Goal: Information Seeking & Learning: Find specific fact

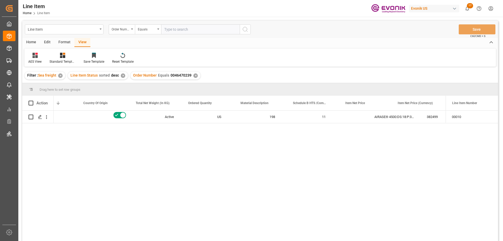
scroll to position [0, 134]
click at [185, 28] on input "text" at bounding box center [200, 29] width 79 height 10
paste input "0046467183"
type input "0046467183"
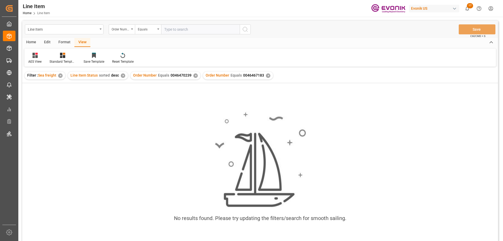
click at [194, 76] on div "✕" at bounding box center [195, 75] width 4 height 4
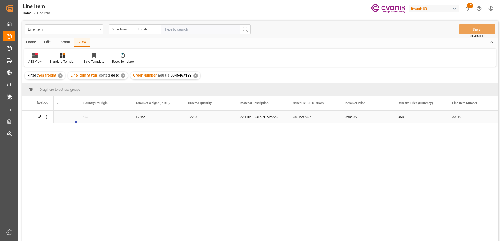
click at [63, 117] on div "Active" at bounding box center [51, 117] width 40 height 12
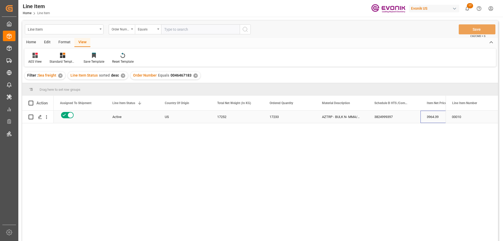
click at [432, 115] on div "3964.39" at bounding box center [446, 117] width 52 height 12
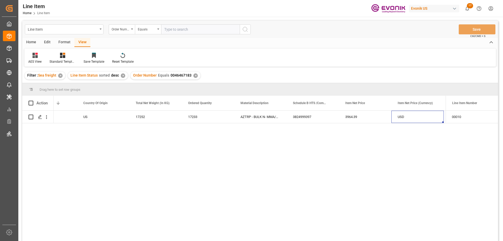
scroll to position [0, 186]
click at [47, 115] on icon "open menu" at bounding box center [47, 117] width 6 height 6
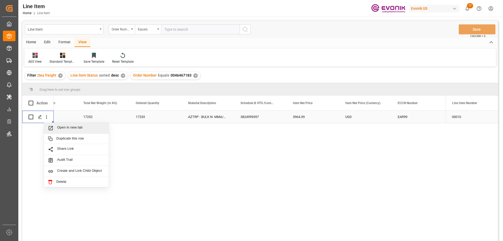
click at [59, 129] on span "Open in new tab" at bounding box center [81, 128] width 48 height 6
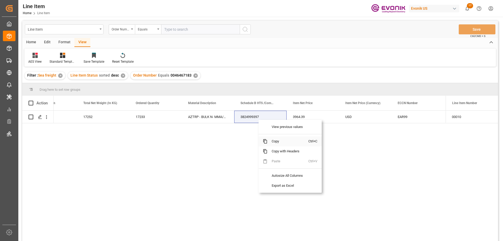
click at [273, 142] on span "Copy" at bounding box center [287, 141] width 41 height 10
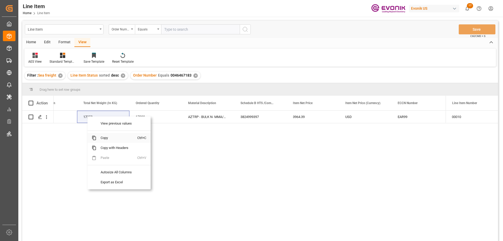
click at [106, 138] on span "Copy" at bounding box center [116, 138] width 41 height 10
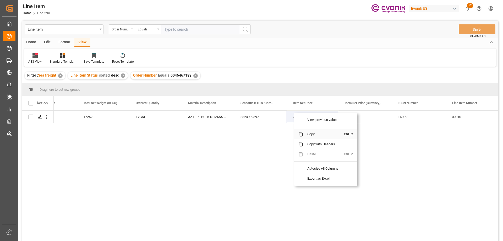
click at [311, 138] on span "Copy" at bounding box center [323, 134] width 41 height 10
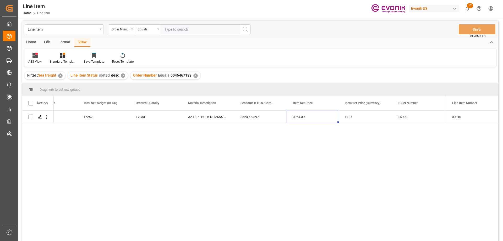
click at [181, 34] on div "Line Item Order Number Equals Save Ctrl/CMD + S" at bounding box center [260, 29] width 476 height 17
click at [180, 30] on input "text" at bounding box center [200, 29] width 79 height 10
paste input "0046470087"
type input "0046470087"
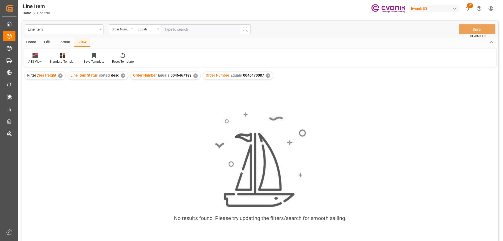
click at [194, 77] on div "✕" at bounding box center [195, 75] width 4 height 4
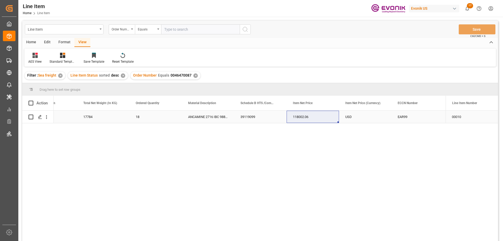
click at [105, 117] on div "17784" at bounding box center [103, 117] width 52 height 12
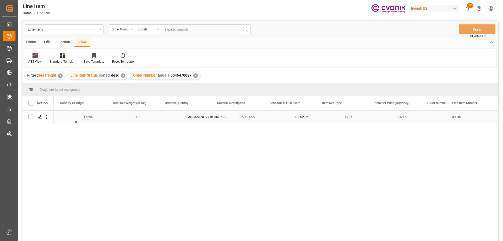
scroll to position [0, 157]
click at [390, 117] on div "USD" at bounding box center [394, 117] width 52 height 12
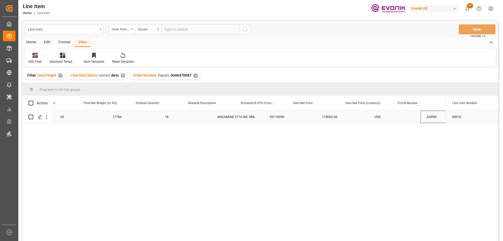
scroll to position [0, 186]
click at [83, 119] on div "17784" at bounding box center [103, 117] width 52 height 12
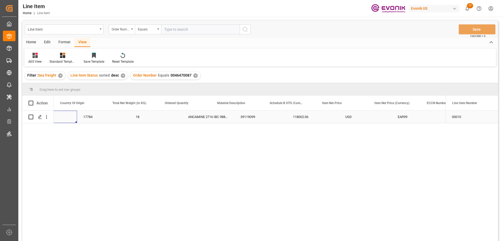
scroll to position [0, 157]
click at [435, 118] on div "EAR99" at bounding box center [447, 117] width 40 height 12
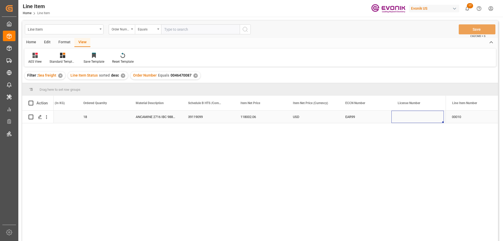
scroll to position [0, 239]
click at [62, 114] on div "17784" at bounding box center [51, 117] width 52 height 12
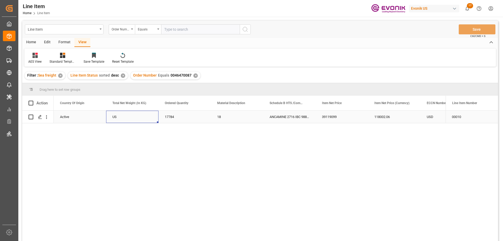
scroll to position [0, 105]
click at [432, 121] on div "USD" at bounding box center [446, 117] width 52 height 12
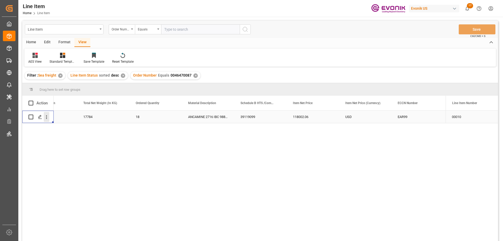
click at [48, 114] on button "open menu" at bounding box center [47, 117] width 6 height 10
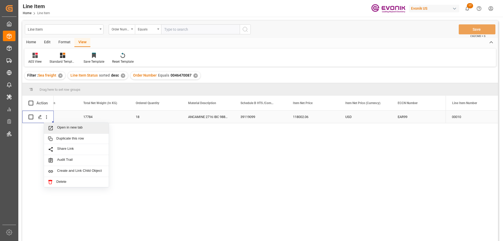
click at [60, 125] on div "Open in new tab" at bounding box center [76, 128] width 65 height 11
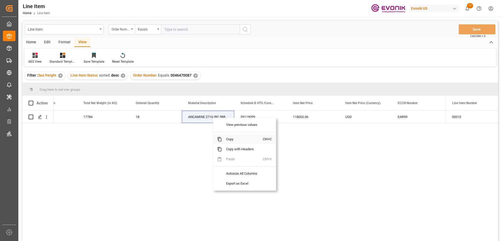
click at [231, 136] on span "Copy" at bounding box center [242, 139] width 41 height 10
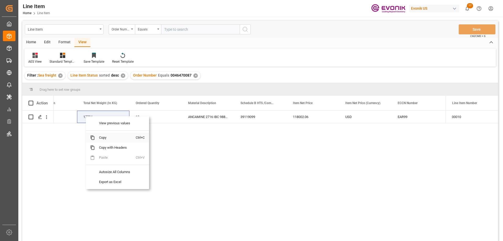
click at [107, 138] on span "Copy" at bounding box center [115, 138] width 41 height 10
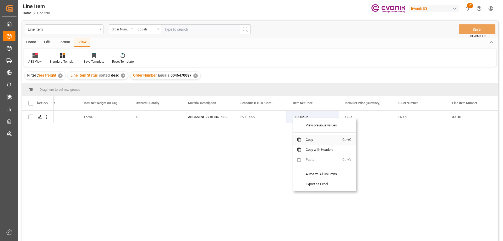
click at [306, 139] on span "Copy" at bounding box center [322, 140] width 41 height 10
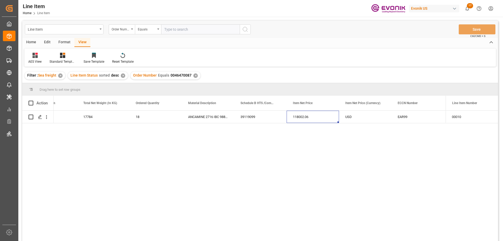
click at [176, 34] on input "text" at bounding box center [200, 29] width 79 height 10
paste input "0046470080"
type input "0046470080"
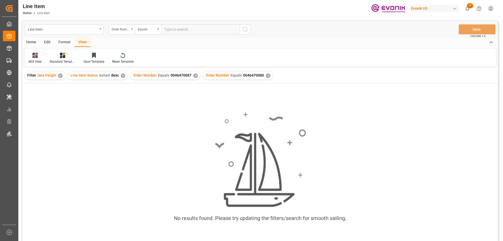
click at [197, 75] on div "Order Number Equals 0046470087 ✕" at bounding box center [165, 76] width 70 height 8
click at [195, 75] on div "✕" at bounding box center [195, 75] width 4 height 4
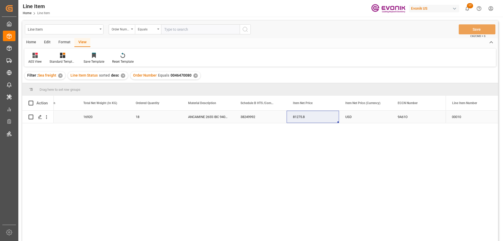
click at [84, 114] on div "16920" at bounding box center [103, 117] width 52 height 12
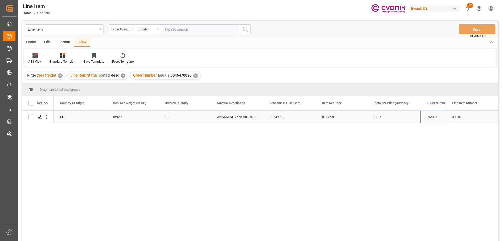
click at [436, 117] on div "9A61O" at bounding box center [447, 117] width 40 height 12
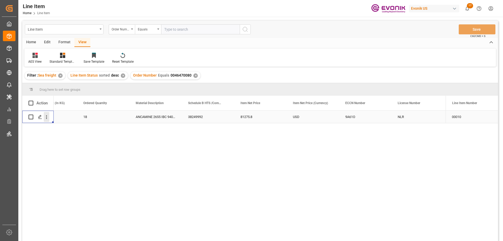
click at [48, 116] on icon "open menu" at bounding box center [47, 117] width 6 height 6
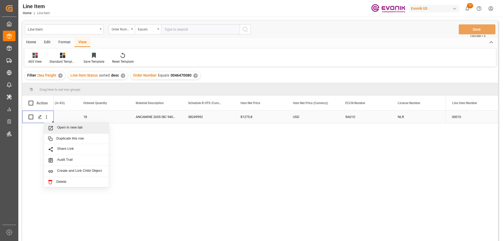
click at [73, 127] on span "Open in new tab" at bounding box center [81, 128] width 48 height 6
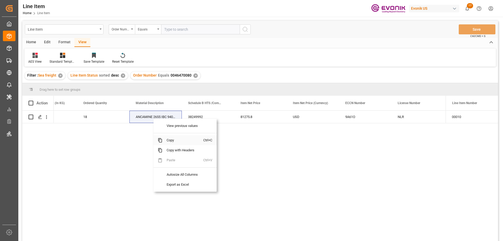
click at [176, 139] on span "Copy" at bounding box center [182, 140] width 41 height 10
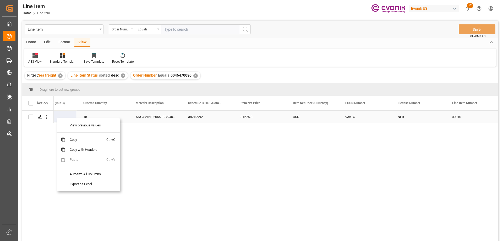
click at [56, 118] on div "16920" at bounding box center [51, 117] width 52 height 12
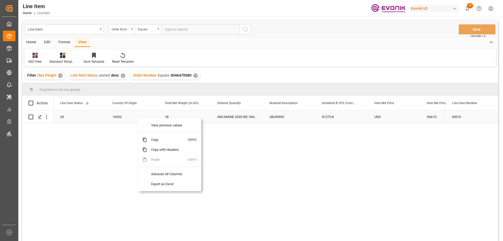
scroll to position [0, 105]
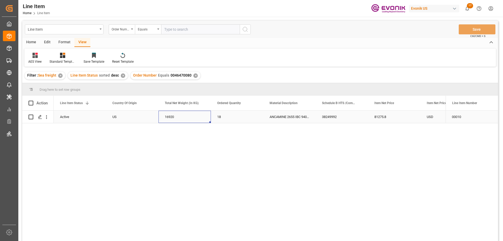
click at [171, 113] on div "16920" at bounding box center [184, 117] width 52 height 12
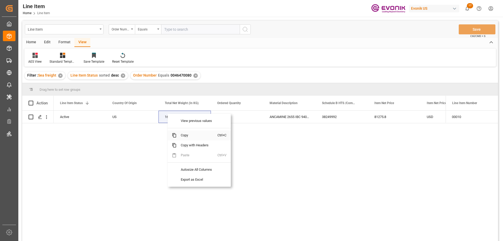
click at [184, 134] on span "Copy" at bounding box center [197, 135] width 41 height 10
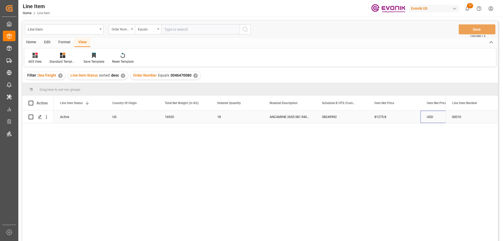
click at [440, 111] on div "USD" at bounding box center [446, 117] width 52 height 12
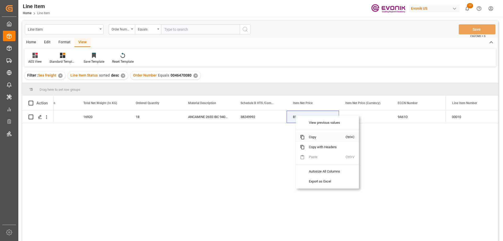
click at [312, 135] on span "Copy" at bounding box center [325, 137] width 41 height 10
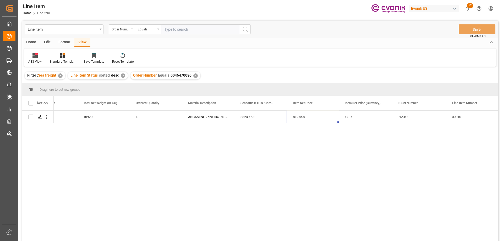
click at [184, 32] on input "text" at bounding box center [200, 29] width 79 height 10
paste input "0046470086"
type input "0046470086"
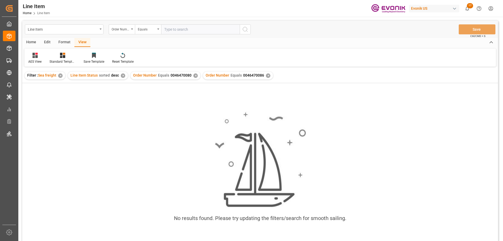
click at [194, 76] on div "✕" at bounding box center [195, 75] width 4 height 4
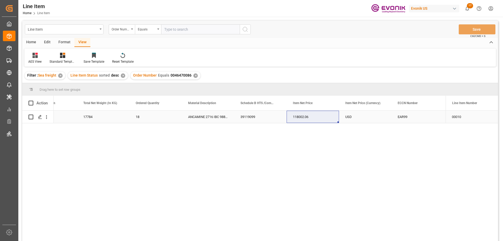
click at [69, 118] on div "US" at bounding box center [51, 117] width 52 height 12
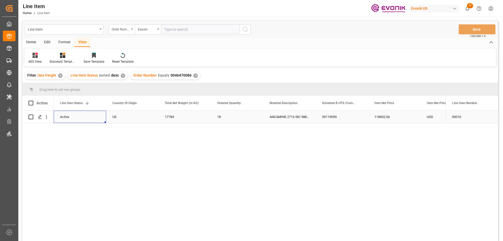
scroll to position [0, 52]
click at [395, 111] on div "39119099" at bounding box center [394, 117] width 52 height 12
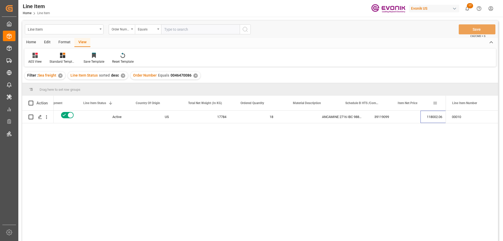
scroll to position [0, 81]
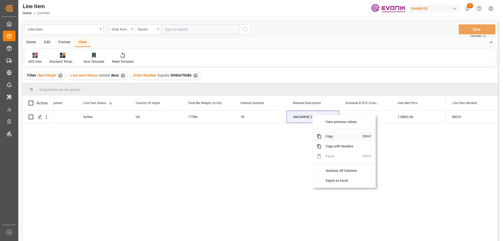
click at [332, 133] on span "Copy" at bounding box center [341, 136] width 41 height 10
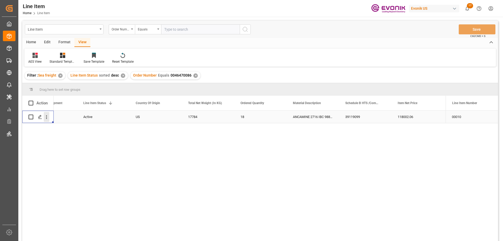
click at [47, 114] on icon "open menu" at bounding box center [47, 117] width 6 height 6
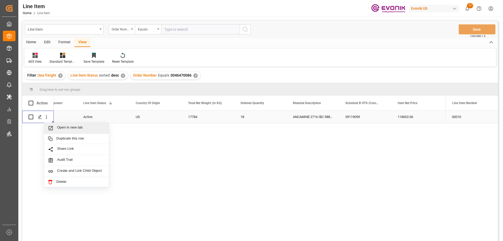
click at [62, 128] on span "Open in new tab" at bounding box center [81, 128] width 48 height 6
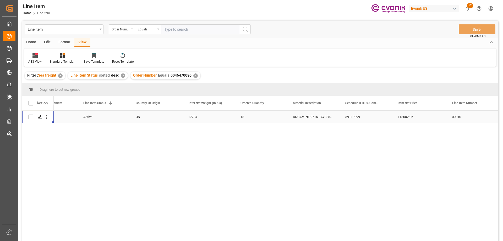
click at [423, 115] on div "118002.06" at bounding box center [417, 117] width 52 height 12
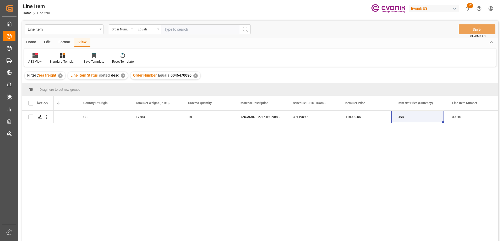
click at [178, 34] on input "text" at bounding box center [200, 29] width 79 height 10
paste input "0046461086"
type input "0046461086"
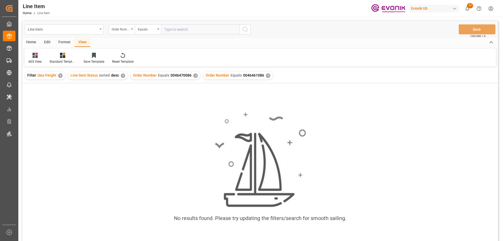
click at [194, 74] on div "✕" at bounding box center [195, 75] width 4 height 4
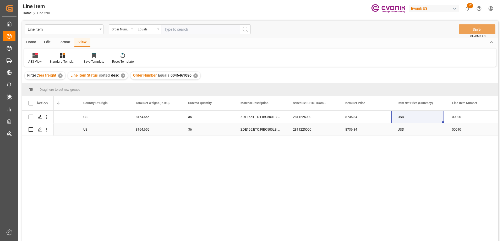
click at [59, 124] on div "Active" at bounding box center [51, 129] width 40 height 12
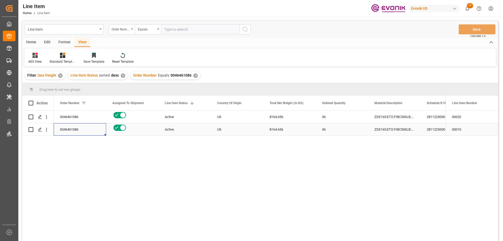
click at [438, 130] on div "2811225000" at bounding box center [446, 129] width 52 height 12
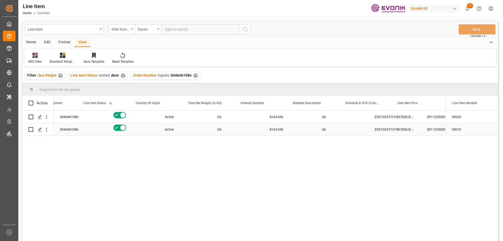
scroll to position [0, 81]
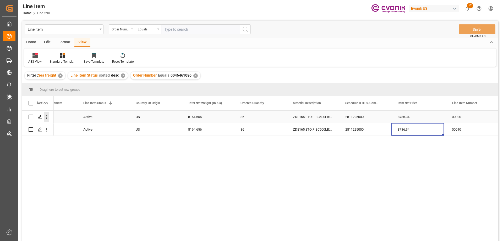
click at [45, 118] on icon "open menu" at bounding box center [47, 117] width 6 height 6
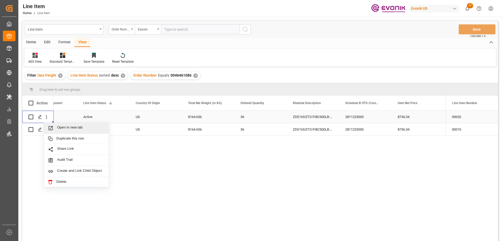
click at [59, 131] on span "Open in new tab" at bounding box center [81, 128] width 48 height 6
click at [434, 113] on div "8736.34" at bounding box center [417, 117] width 52 height 12
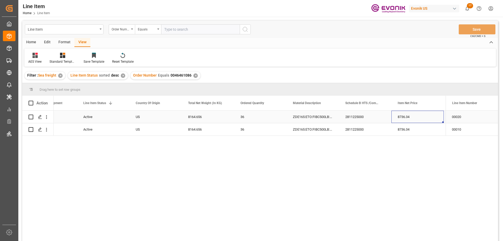
scroll to position [0, 134]
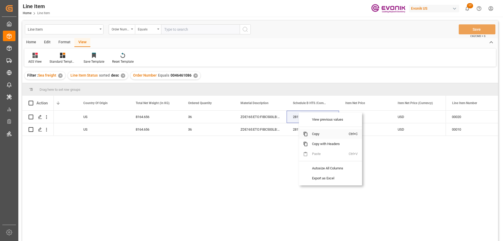
click at [316, 135] on span "Copy" at bounding box center [328, 134] width 41 height 10
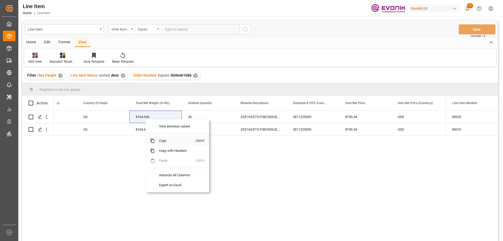
click at [162, 140] on span "Copy" at bounding box center [175, 141] width 41 height 10
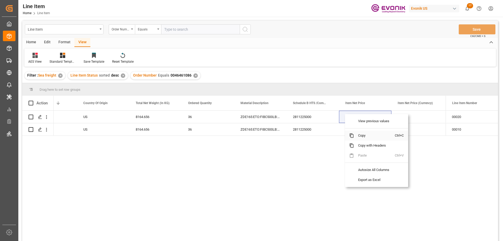
click at [362, 132] on span "Copy" at bounding box center [374, 135] width 41 height 10
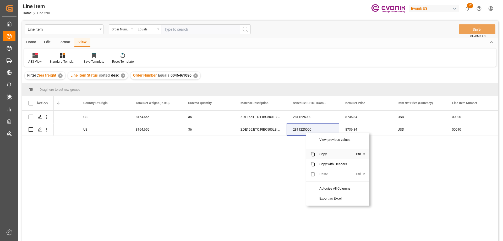
click at [326, 151] on span "Copy" at bounding box center [335, 154] width 41 height 10
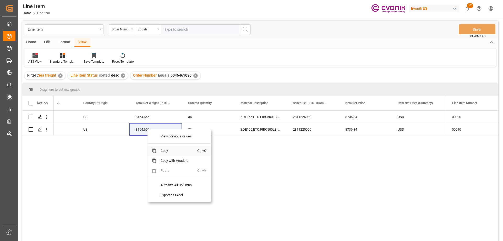
click at [166, 149] on span "Copy" at bounding box center [176, 151] width 41 height 10
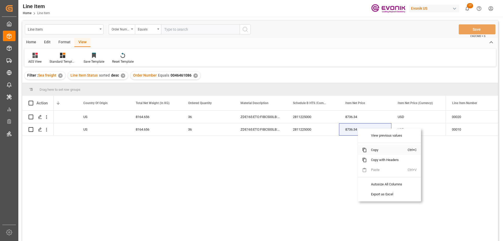
click at [382, 152] on span "Copy" at bounding box center [387, 150] width 41 height 10
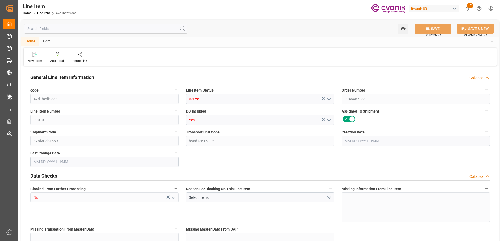
type input "0"
type input "17252"
type input "0"
type input "17233"
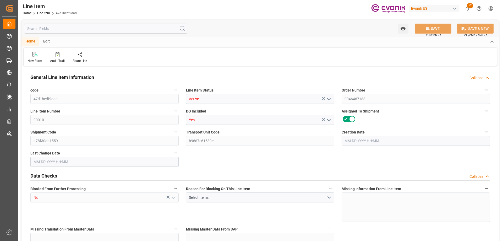
type input "3964.39"
type input "17233"
type input "38000"
type input "17252"
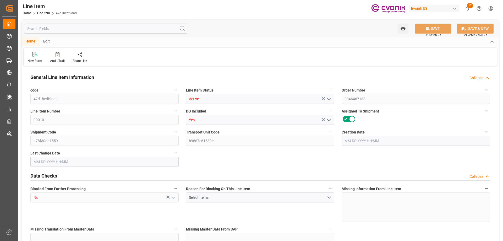
type input "17252"
type input "0"
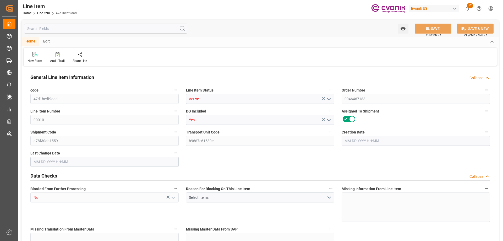
type input "17236.496"
type input "17252"
type input "0"
type input "08-06-2025 18:03"
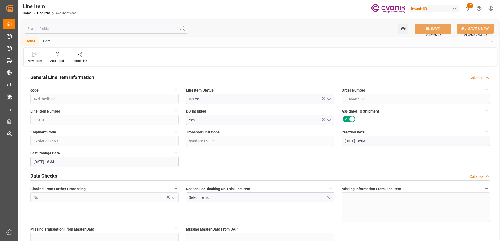
type input "10-07-2025 16:34"
type input "11-26-2025"
type input "10-12-2025"
type input "10-10-2025"
type input "10-07-2025"
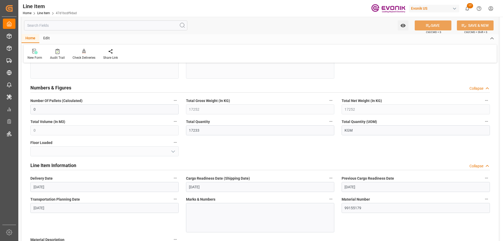
scroll to position [367, 0]
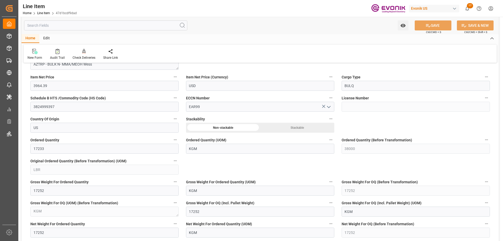
click at [80, 28] on input "text" at bounding box center [105, 25] width 163 height 10
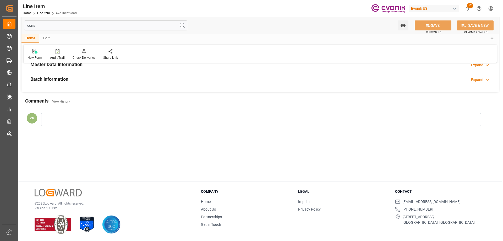
scroll to position [0, 0]
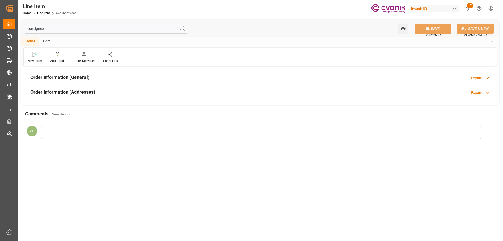
type input "consignee"
click at [73, 89] on h2 "Order Information (Addresses)" at bounding box center [62, 91] width 65 height 7
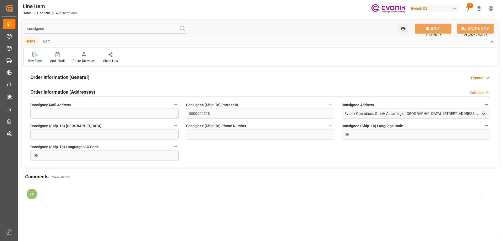
click at [70, 72] on div "Order Information (General) Expand" at bounding box center [260, 77] width 467 height 15
click at [70, 75] on h2 "Order Information (General)" at bounding box center [59, 77] width 59 height 7
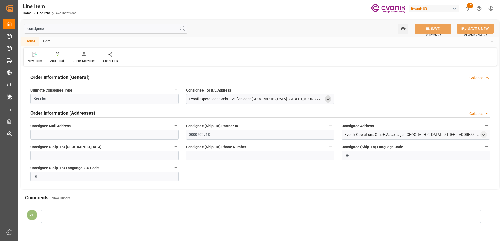
click at [326, 99] on icon "open menu" at bounding box center [328, 99] width 4 height 4
click at [483, 135] on polyline "open menu" at bounding box center [484, 134] width 2 height 1
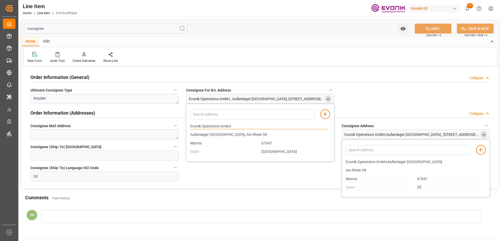
drag, startPoint x: 191, startPoint y: 127, endPoint x: 219, endPoint y: 125, distance: 28.6
click at [219, 125] on input "Evonik Operations GmbH" at bounding box center [258, 126] width 137 height 6
click at [200, 143] on input "Worms" at bounding box center [223, 143] width 66 height 6
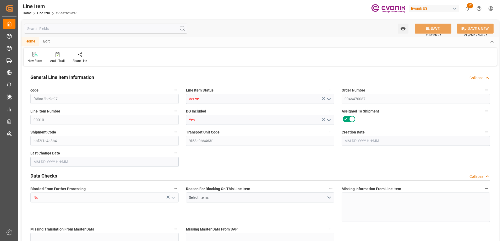
type input "18"
type input "18774"
type input "17784"
type input "25.056"
type input "18"
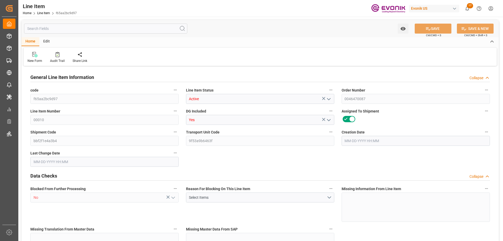
type input "118002.06"
type input "18"
type input "18774"
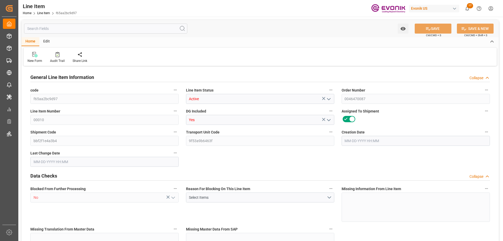
type input "18774"
type input "17784"
type input "25.056"
type input "25056"
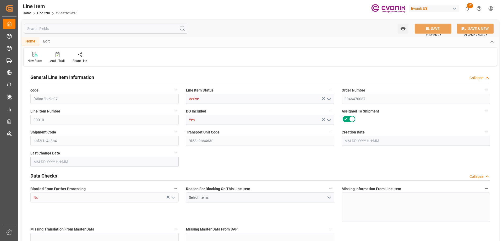
type input "0"
type input "08-28-2025 16:32"
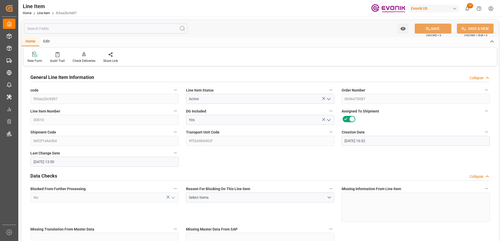
type input "10-02-2025 13:50"
type input "12-01-2025"
type input "10-27-2025"
type input "10-10-2025"
type input "10-20-2025"
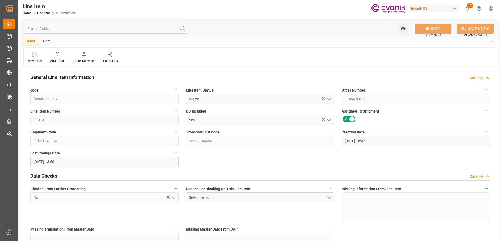
scroll to position [131, 0]
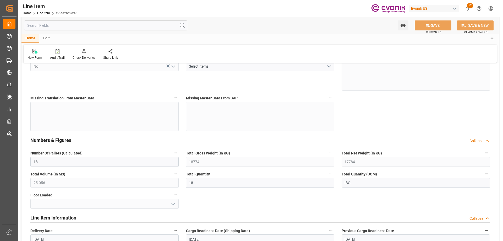
click at [84, 27] on input "text" at bounding box center [105, 25] width 163 height 10
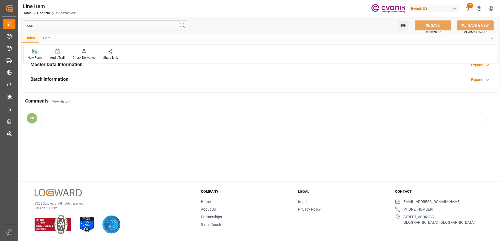
scroll to position [0, 0]
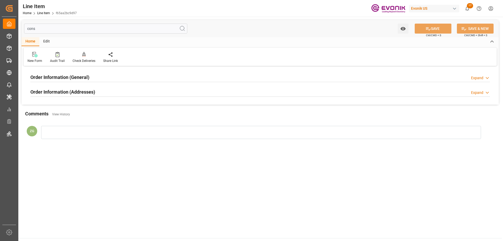
type input "cons"
click at [101, 93] on div "Order Information (Addresses) Expand" at bounding box center [260, 91] width 460 height 10
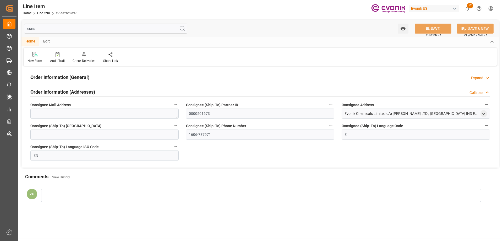
click at [84, 75] on h2 "Order Information (General)" at bounding box center [59, 77] width 59 height 7
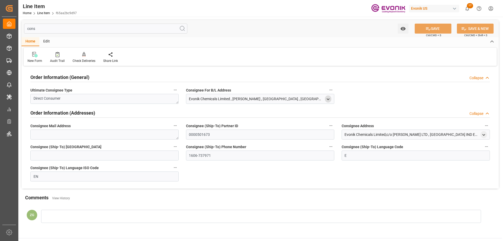
click at [330, 97] on icon "open menu" at bounding box center [328, 99] width 4 height 4
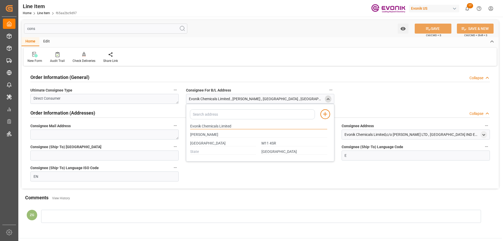
drag, startPoint x: 190, startPoint y: 126, endPoint x: 219, endPoint y: 126, distance: 28.8
click at [219, 126] on input "Evonik Chemicals Limited" at bounding box center [258, 126] width 137 height 6
click at [206, 143] on input "MANCHESTER" at bounding box center [223, 143] width 66 height 6
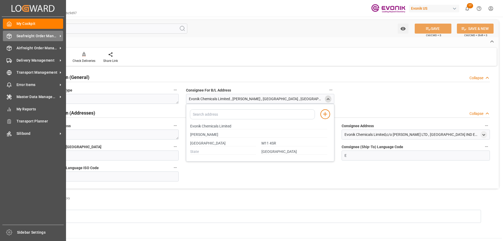
click at [41, 34] on span "Seafreight Order Management" at bounding box center [37, 36] width 41 height 6
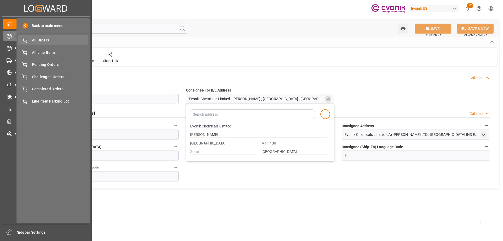
click at [42, 41] on span "All Orders" at bounding box center [60, 40] width 56 height 6
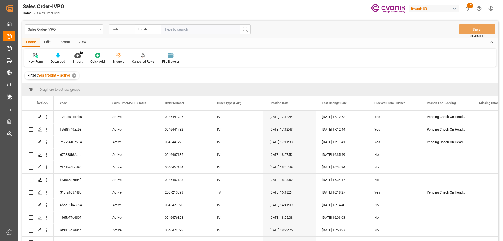
click at [130, 29] on div "code" at bounding box center [122, 29] width 26 height 10
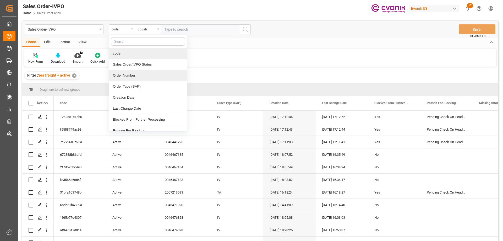
click at [128, 74] on div "Order Number" at bounding box center [148, 75] width 78 height 11
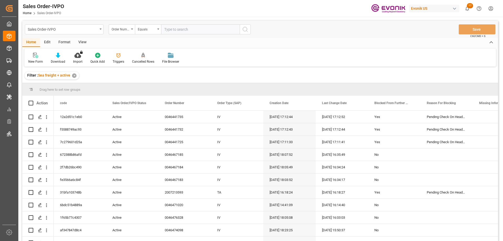
click at [175, 33] on input "text" at bounding box center [200, 29] width 79 height 10
paste input "0046475271"
type input "0046475271"
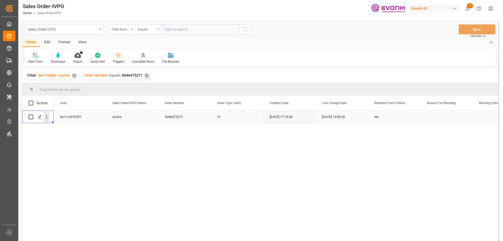
click at [47, 116] on icon "open menu" at bounding box center [47, 117] width 6 height 6
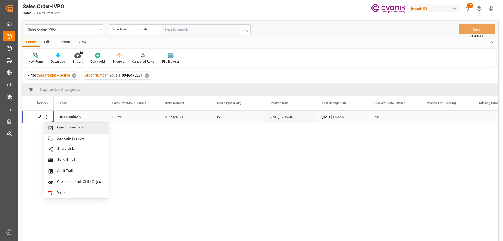
click at [66, 129] on span "Open in new tab" at bounding box center [81, 128] width 48 height 6
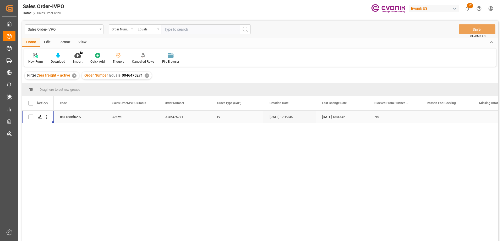
click at [208, 28] on input "text" at bounding box center [200, 29] width 79 height 10
paste input "2007168049"
type input "2007168049"
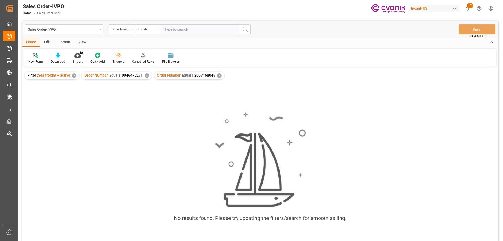
click at [144, 77] on div "Order Number Equals 0046475271 ✕" at bounding box center [117, 76] width 70 height 8
click at [145, 77] on div "✕" at bounding box center [147, 75] width 4 height 4
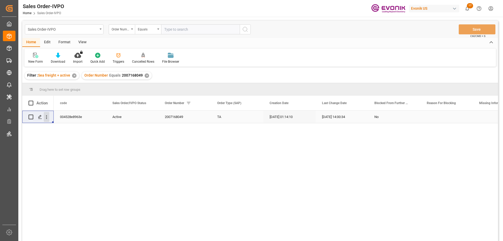
click at [47, 118] on icon "open menu" at bounding box center [47, 117] width 6 height 6
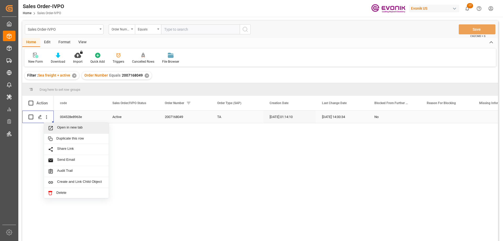
click at [63, 125] on div "Open in new tab" at bounding box center [76, 128] width 65 height 11
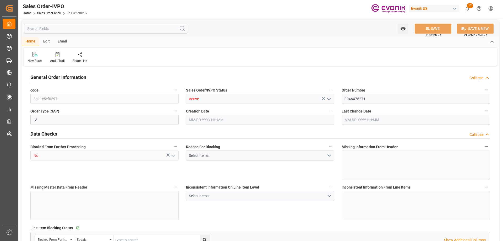
type input "INNSA"
type input "0"
type input "1"
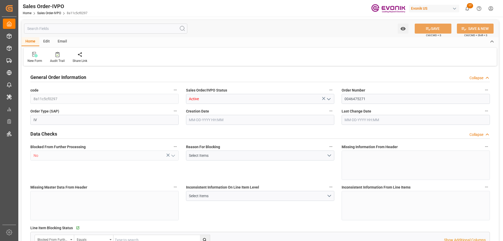
type input "3265.28"
type input "9.2218"
type input "17000"
type input "30"
type input "10-01-2025 17:19"
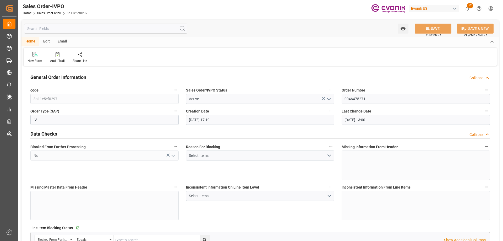
type input "10-07-2025 13:00"
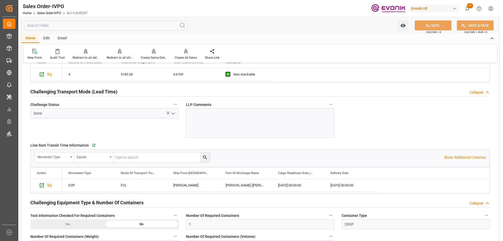
scroll to position [734, 0]
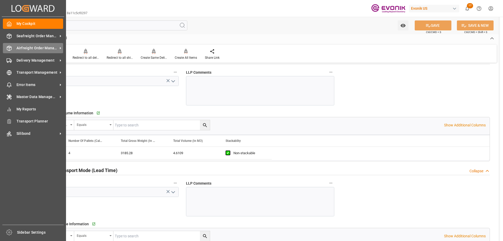
click at [37, 48] on span "Airfreight Order Management" at bounding box center [37, 48] width 41 height 6
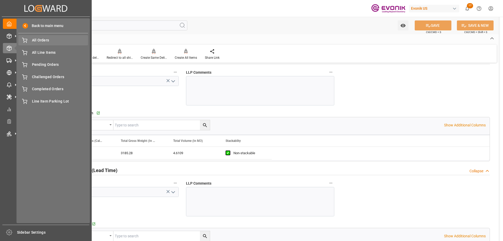
click at [40, 41] on span "All Orders" at bounding box center [60, 40] width 56 height 6
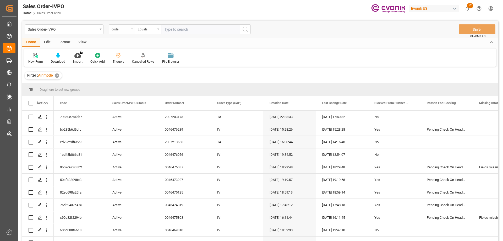
click at [134, 31] on div "code" at bounding box center [122, 29] width 26 height 10
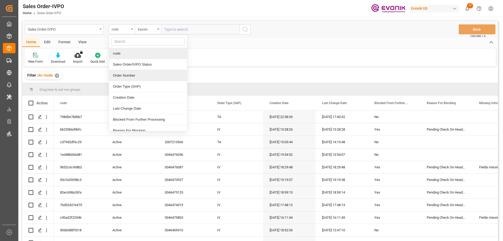
click at [128, 73] on div "Order Number" at bounding box center [148, 75] width 78 height 11
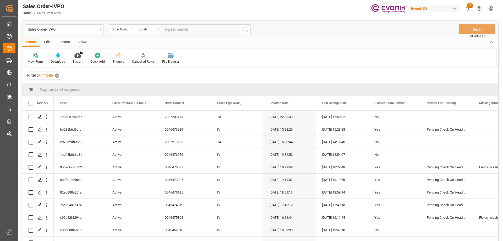
click at [178, 33] on input "text" at bounding box center [200, 29] width 79 height 10
paste input "46476087"
type input "46476087"
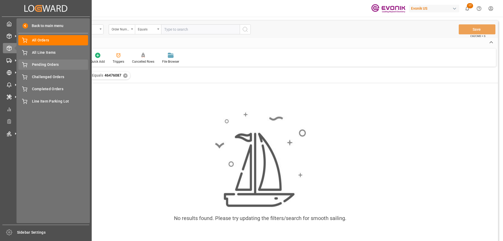
click at [46, 66] on span "Pending Orders" at bounding box center [60, 65] width 56 height 6
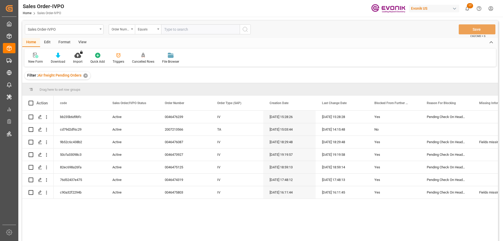
click at [178, 30] on input "text" at bounding box center [200, 29] width 79 height 10
paste input "46476087"
type input "46476087"
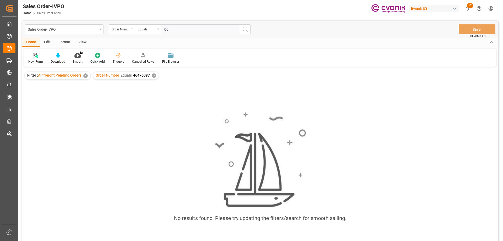
type input "0046476087"
click at [152, 76] on div "✕" at bounding box center [154, 75] width 4 height 4
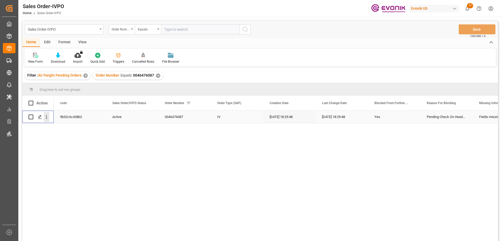
click at [47, 119] on icon "open menu" at bounding box center [47, 117] width 6 height 6
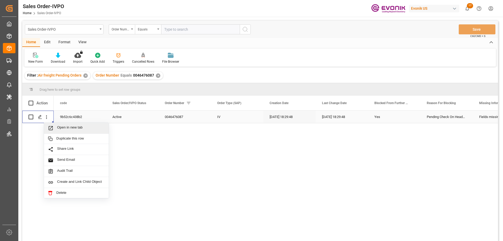
click at [69, 128] on span "Open in new tab" at bounding box center [81, 128] width 48 height 6
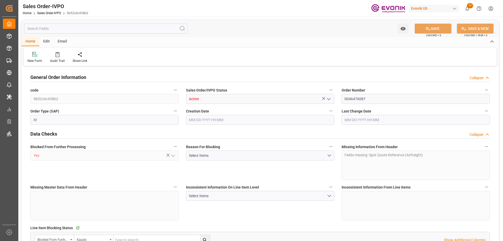
type input "BRVCP"
type input "0"
type input "1"
type input "60.2544"
type input "10-03-2025 18:29"
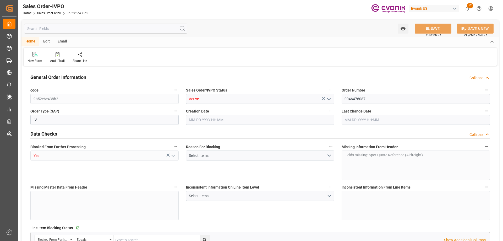
type input "10-03-2025 18:29"
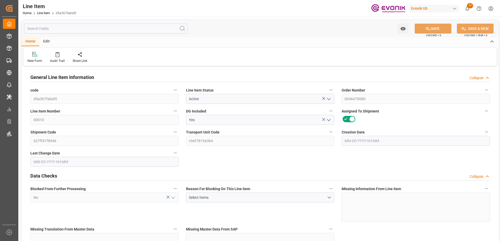
type input "18"
type input "17910"
type input "16920"
type input "25.056"
type input "18"
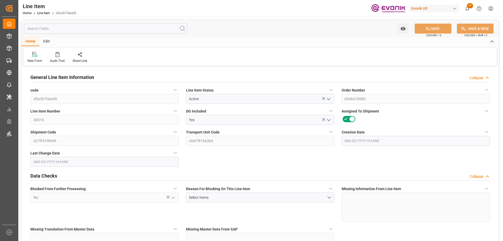
type input "81275.8"
type input "18"
type input "17910"
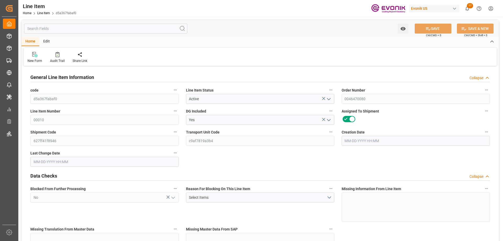
type input "17910"
type input "16920"
type input "25.056"
type input "25056"
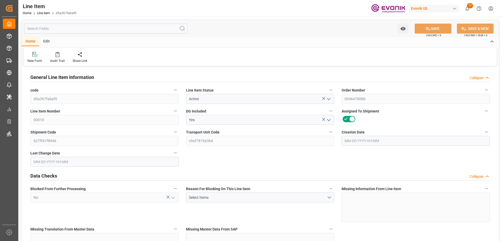
type input "0"
type input "08-28-2025 16:17"
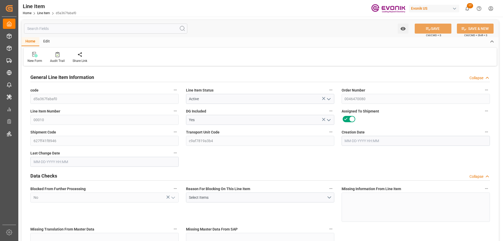
type input "09-08-2025 03:48"
type input "11-14-2025"
type input "[DATE]"
type input "10-03-2025"
click at [91, 27] on input "text" at bounding box center [105, 29] width 163 height 10
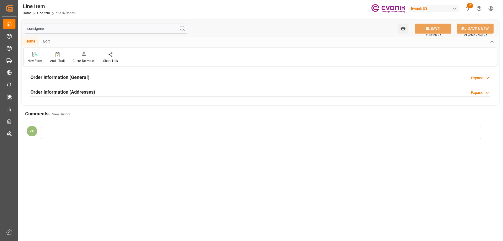
type input "consignee"
click at [89, 90] on h2 "Order Information (Addresses)" at bounding box center [62, 91] width 65 height 7
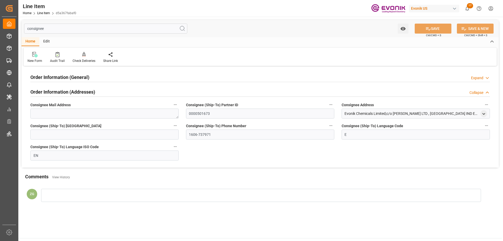
click at [83, 78] on h2 "Order Information (General)" at bounding box center [59, 77] width 59 height 7
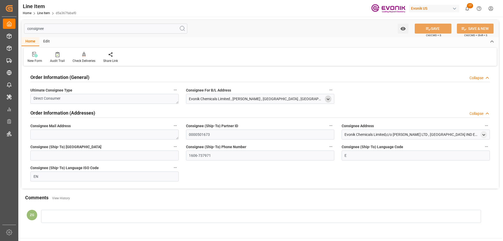
click at [326, 99] on icon "open menu" at bounding box center [328, 99] width 4 height 4
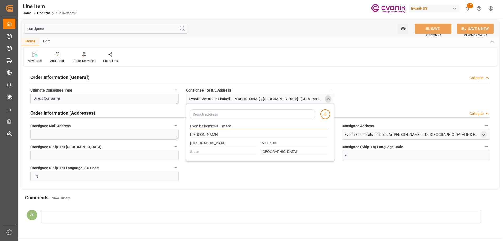
drag, startPoint x: 190, startPoint y: 125, endPoint x: 218, endPoint y: 125, distance: 27.8
click at [218, 125] on input "Evonik Chemicals Limited" at bounding box center [258, 126] width 137 height 6
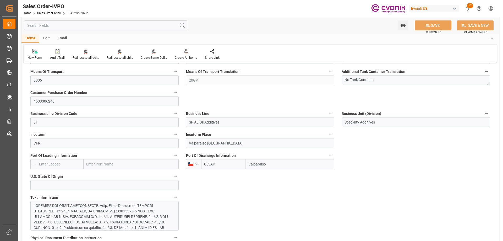
scroll to position [314, 0]
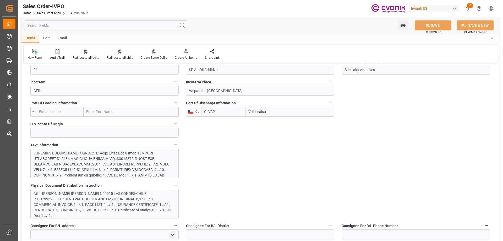
click at [83, 151] on div at bounding box center [103, 191] width 138 height 83
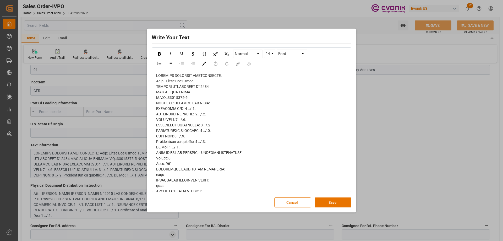
scroll to position [111, 0]
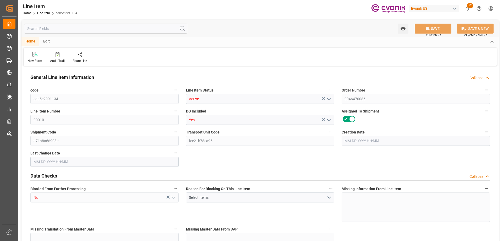
type input "18"
type input "18774"
type input "17784"
type input "25.056"
type input "18"
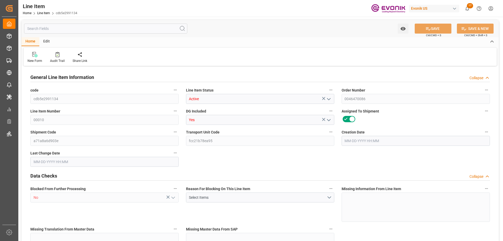
type input "118002.06"
type input "18"
type input "18774"
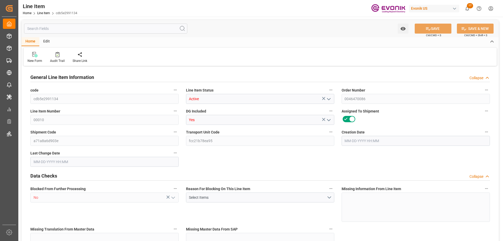
type input "18774"
type input "17784"
type input "25.056"
type input "25056"
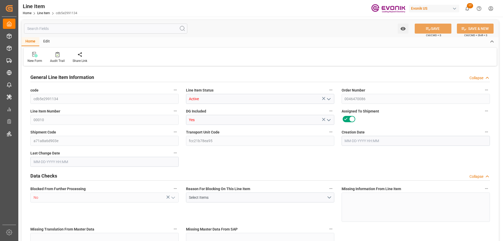
type input "0"
type input "[DATE] 16:30"
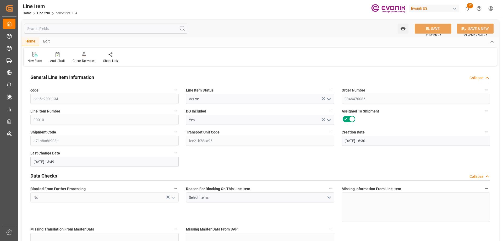
type input "[DATE] 13:49"
type input "12-01-2025"
type input "10-27-2025"
type input "10-10-2025"
type input "10-20-2025"
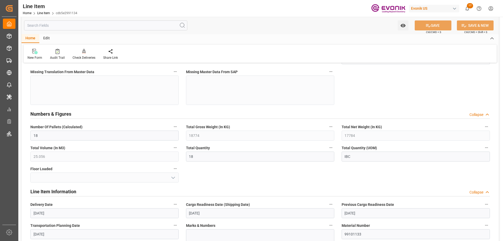
scroll to position [288, 0]
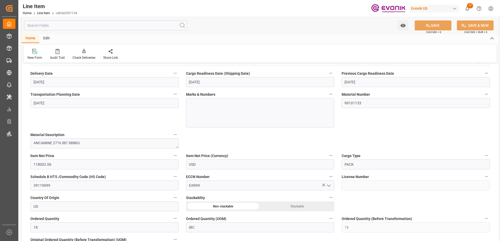
click at [104, 30] on div "Watch Option SAVE Ctrl/CMD + S SAVE & NEW Ctrl/CMD + Shift + S" at bounding box center [259, 25] width 477 height 17
click at [101, 25] on input "text" at bounding box center [105, 25] width 163 height 10
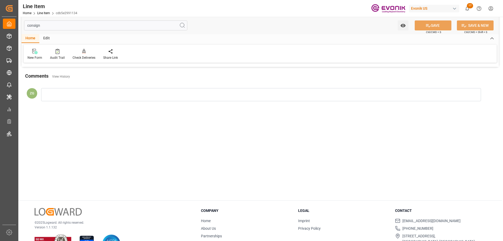
scroll to position [0, 0]
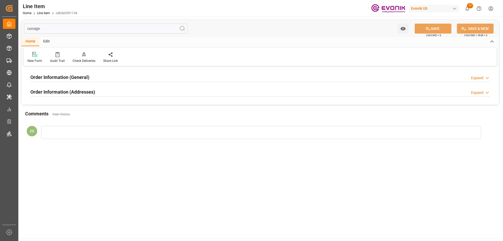
type input "consign"
click at [68, 94] on h2 "Order Information (Addresses)" at bounding box center [62, 91] width 65 height 7
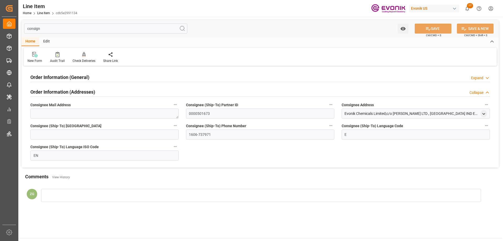
click at [64, 73] on div "Order Information (General)" at bounding box center [59, 77] width 59 height 10
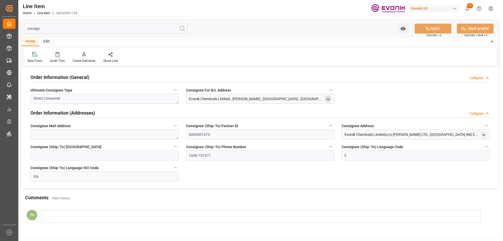
click at [329, 98] on icon "open menu" at bounding box center [328, 99] width 4 height 4
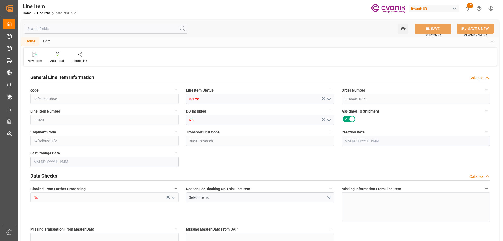
type input "18"
type input "8295.3"
type input "8164.656"
type input "67.9493"
type input "36"
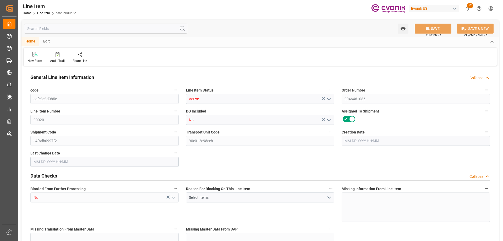
type input "8736.34"
type input "36"
type input "8295.3"
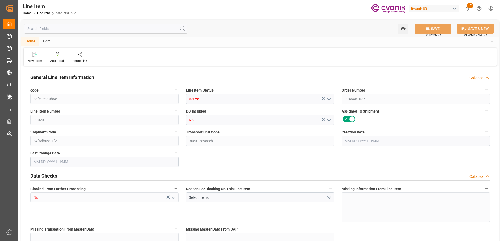
type input "8581.5"
type input "8164.656"
type input "67.9493"
type input "67949.28"
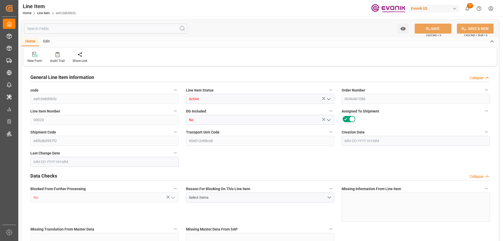
type input "36"
type input "8295.3"
type input "8164.656"
type input "67.9493"
type input "09-08-2025 13:32"
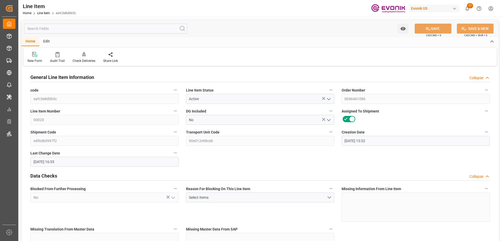
type input "10-01-2025 16:35"
type input "10-23-2025"
type input "10-08-2025"
type input "10-03-2025"
type input "10-01-2025"
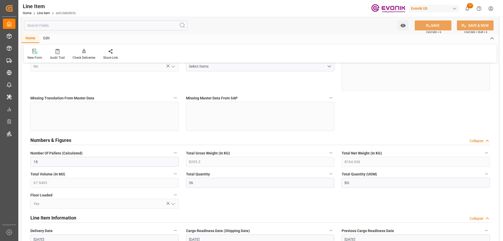
scroll to position [157, 0]
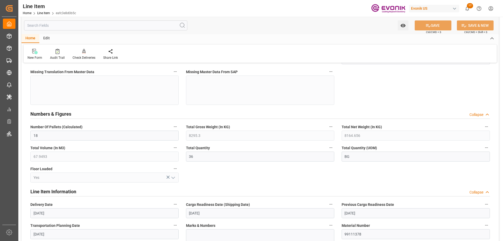
click at [75, 29] on input "text" at bounding box center [105, 25] width 163 height 10
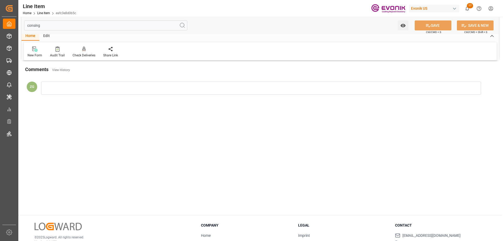
scroll to position [0, 0]
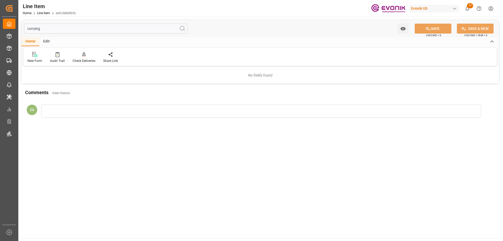
click at [37, 25] on input "consing" at bounding box center [105, 29] width 163 height 10
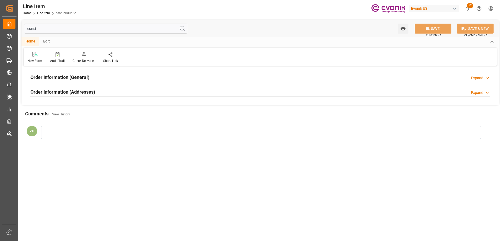
type input "consi"
click at [60, 93] on h2 "Order Information (Addresses)" at bounding box center [62, 91] width 65 height 7
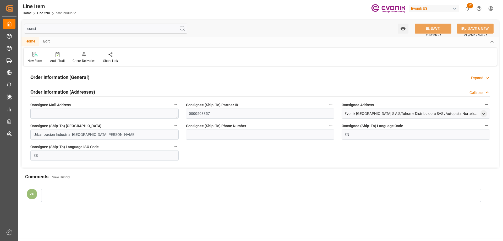
click at [60, 78] on h2 "Order Information (General)" at bounding box center [59, 77] width 59 height 7
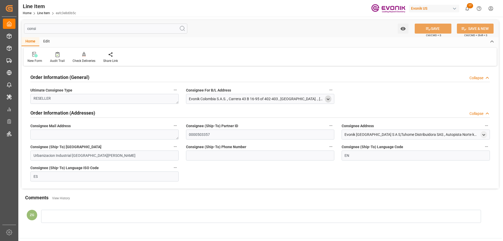
click at [326, 98] on icon "open menu" at bounding box center [328, 99] width 4 height 4
drag, startPoint x: 190, startPoint y: 125, endPoint x: 214, endPoint y: 125, distance: 24.1
click at [214, 125] on div "Evonik Colombia S.A.S." at bounding box center [259, 126] width 143 height 9
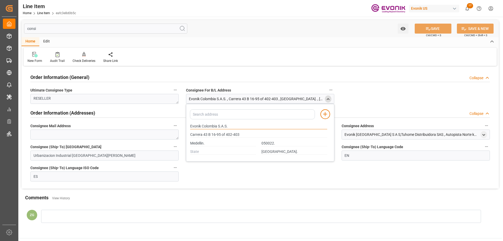
drag, startPoint x: 190, startPoint y: 126, endPoint x: 217, endPoint y: 126, distance: 27.0
click at [217, 126] on input "Evonik Colombia S.A.S." at bounding box center [258, 126] width 137 height 6
click at [196, 144] on input "Medellin." at bounding box center [223, 143] width 66 height 6
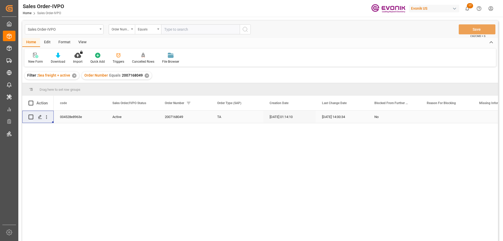
click at [182, 29] on input "text" at bounding box center [200, 29] width 79 height 10
type input "0046472814"
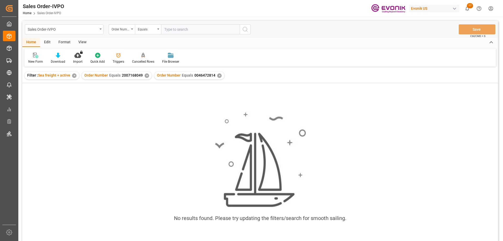
click at [145, 75] on div "✕" at bounding box center [147, 75] width 4 height 4
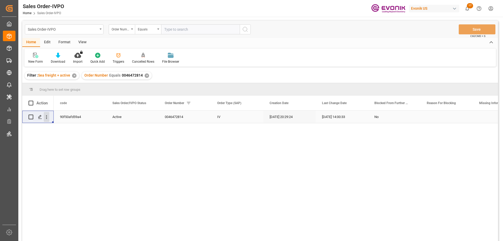
click at [47, 117] on icon "open menu" at bounding box center [47, 117] width 6 height 6
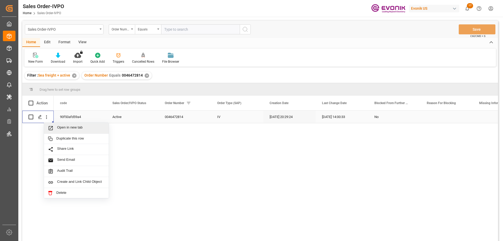
click at [63, 125] on span "Open in new tab" at bounding box center [81, 128] width 48 height 6
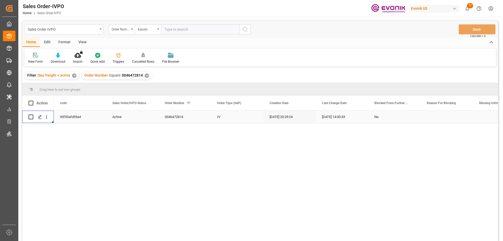
click at [190, 32] on input "text" at bounding box center [200, 29] width 79 height 10
paste input "2007026364"
type input "2007026364"
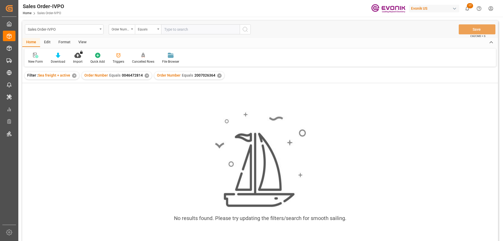
click at [147, 73] on div "Order Number Equals 0046472814 ✕" at bounding box center [117, 76] width 70 height 8
click at [147, 75] on div "✕" at bounding box center [147, 75] width 4 height 4
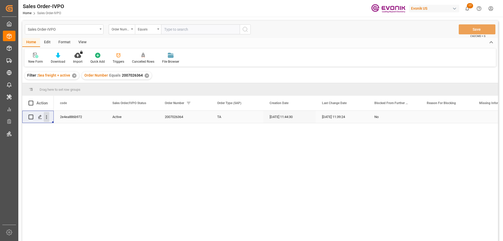
click at [46, 116] on icon "open menu" at bounding box center [47, 117] width 6 height 6
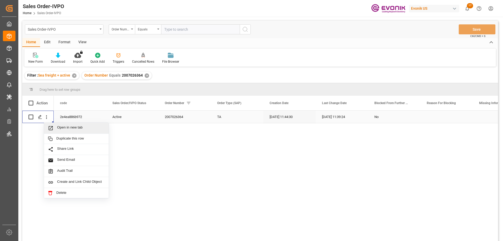
click at [64, 125] on span "Open in new tab" at bounding box center [81, 128] width 48 height 6
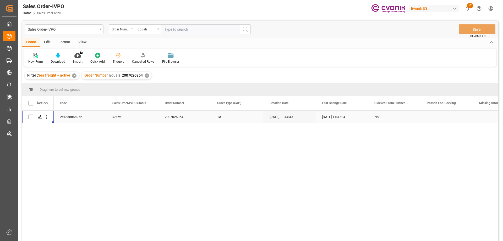
click at [190, 30] on input "text" at bounding box center [200, 29] width 79 height 10
paste input "0046448118"
type input "0046448118"
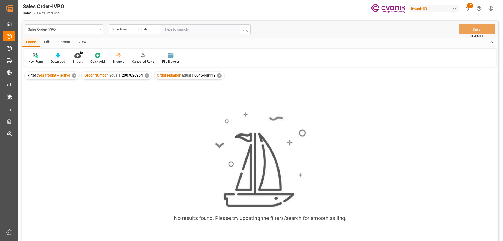
click at [147, 74] on div "✕" at bounding box center [147, 75] width 4 height 4
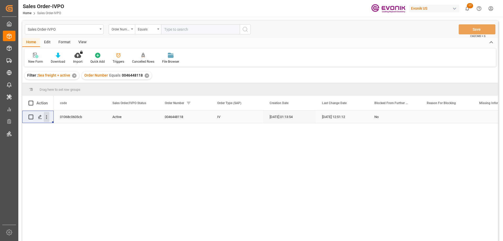
click at [46, 117] on icon "open menu" at bounding box center [46, 117] width 1 height 4
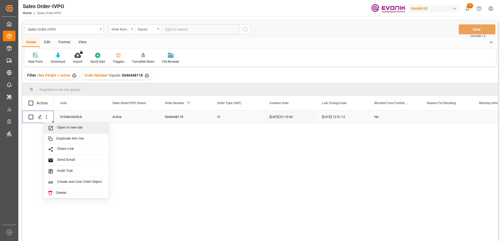
click at [60, 128] on span "Open in new tab" at bounding box center [81, 128] width 48 height 6
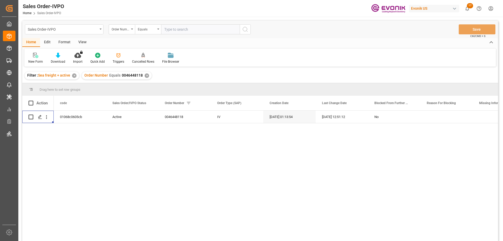
click at [183, 33] on input "text" at bounding box center [200, 29] width 79 height 10
paste input "0046457423"
type input "0046457423"
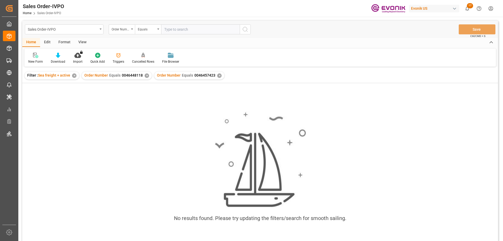
click at [146, 76] on div "✕" at bounding box center [147, 75] width 4 height 4
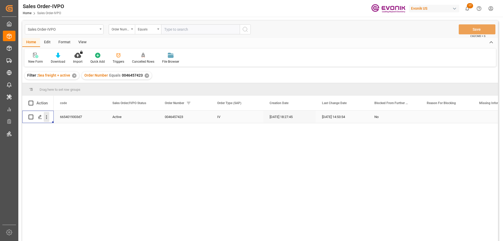
click at [48, 116] on icon "open menu" at bounding box center [47, 117] width 6 height 6
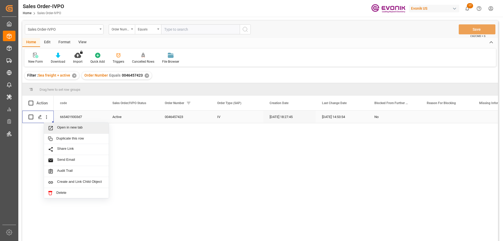
click at [74, 130] on span "Open in new tab" at bounding box center [81, 128] width 48 height 6
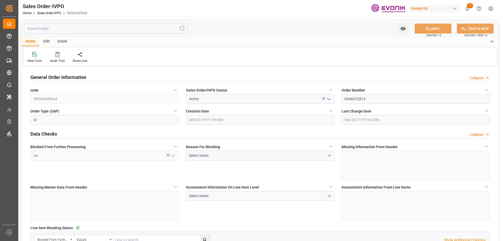
type input "PECLL"
type input "0"
type input "9"
type input "11"
type input "184680"
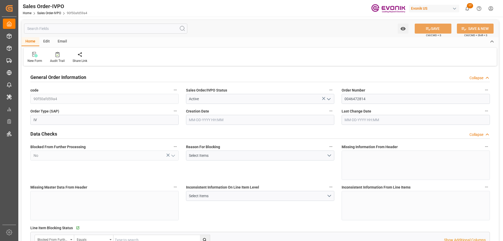
type input "0"
type input "153000"
type input "270"
type input "[DATE] 20:29"
type input "[DATE] 14:00"
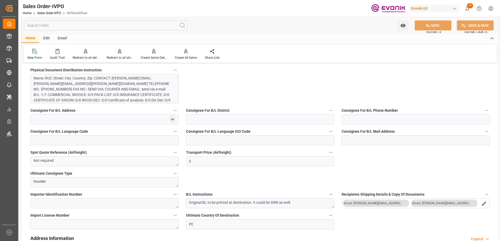
scroll to position [367, 0]
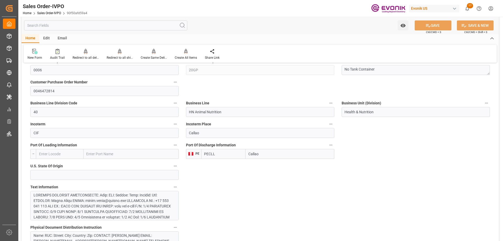
click at [73, 28] on input "text" at bounding box center [105, 25] width 163 height 10
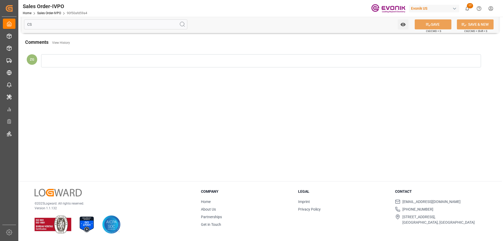
scroll to position [0, 0]
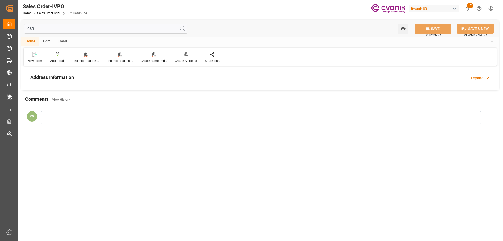
type input "CSR"
click at [57, 74] on h2 "Address Information" at bounding box center [51, 77] width 43 height 7
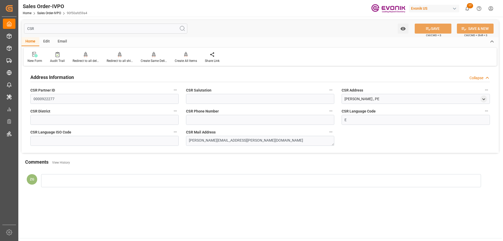
click at [35, 33] on input "CSR" at bounding box center [105, 29] width 163 height 10
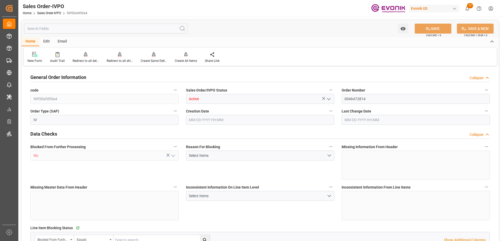
type input "PECLL"
type input "0"
type input "9"
type input "11"
type input "184680"
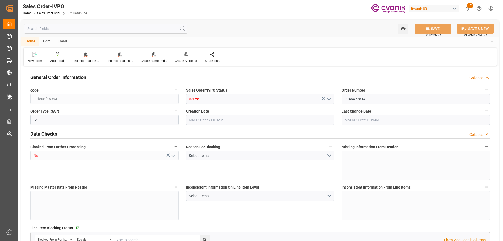
type input "0"
type input "153000"
type input "270"
type input "[DATE] 20:29"
type input "[DATE] 14:00"
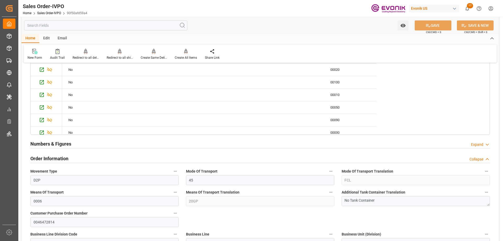
scroll to position [393, 0]
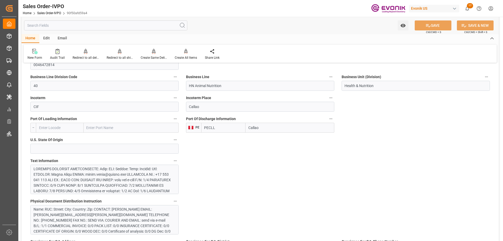
click at [74, 182] on div at bounding box center [103, 218] width 138 height 105
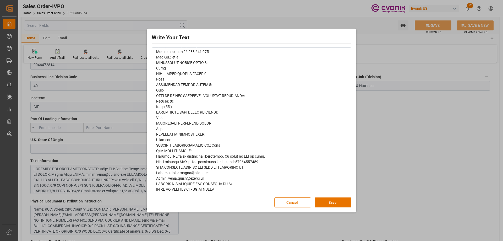
scroll to position [210, 0]
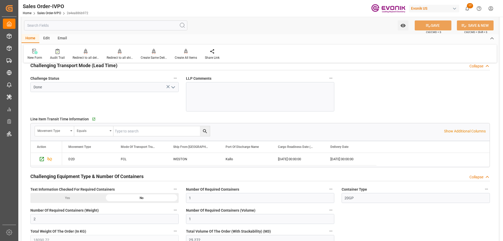
scroll to position [786, 0]
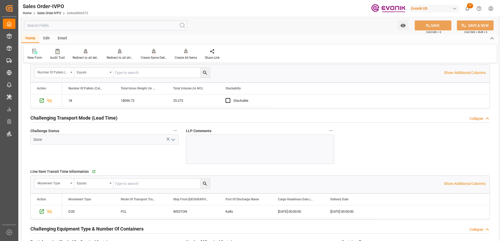
click at [61, 57] on div "Audit Trail" at bounding box center [57, 57] width 15 height 5
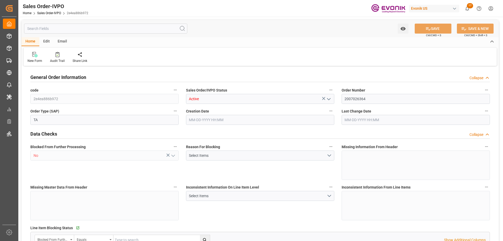
type input "BEKOU"
type input "0"
type input "1"
type input "2"
type input "1"
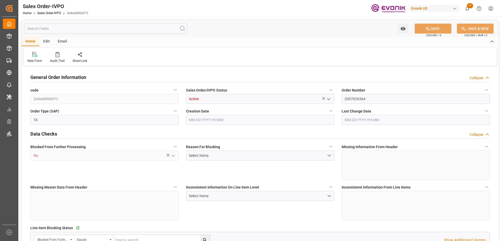
type input "18090.72"
type input "25.272"
type input "17000"
type input "30"
type input "09-17-2025 11:44"
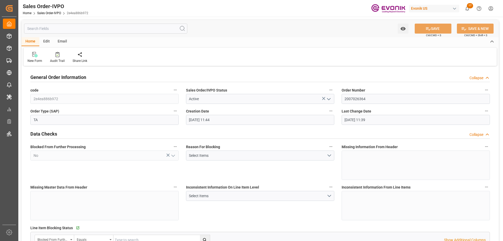
type input "10-07-2025 11:39"
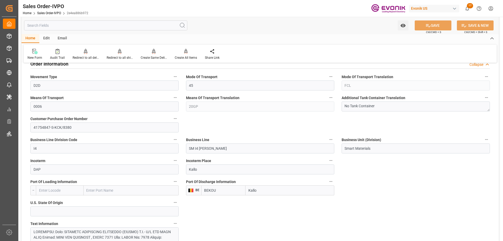
scroll to position [367, 0]
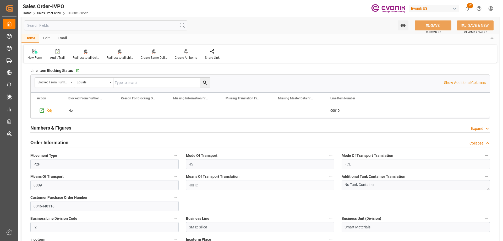
scroll to position [262, 0]
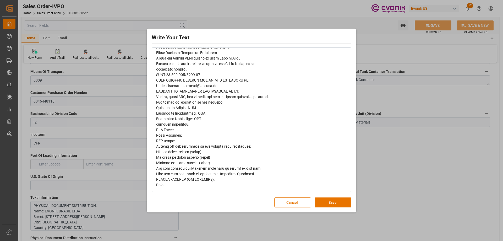
scroll to position [0, 0]
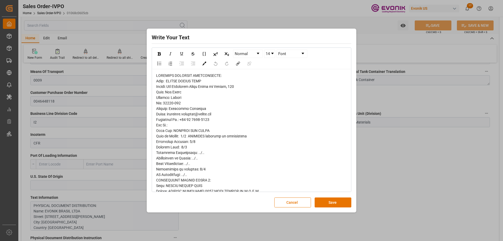
click at [374, 160] on div "Write Your Text Normal 14 Font Cancel Save" at bounding box center [251, 120] width 503 height 241
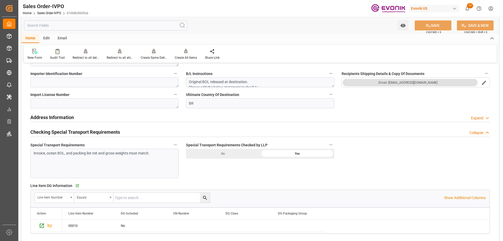
scroll to position [367, 0]
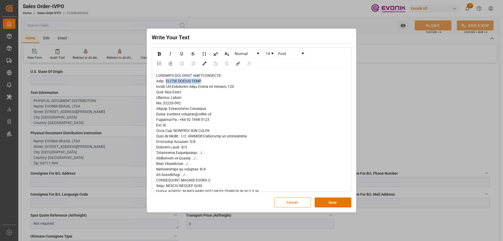
drag, startPoint x: 169, startPoint y: 81, endPoint x: 203, endPoint y: 81, distance: 33.5
copy span "EVONIK BRASIL LTDA"
drag, startPoint x: 210, startPoint y: 119, endPoint x: 184, endPoint y: 120, distance: 25.9
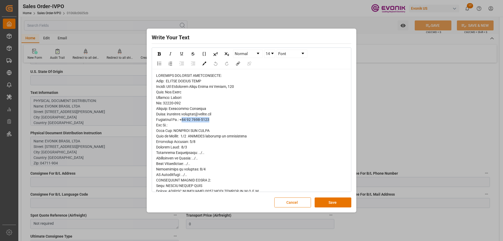
copy span "[PHONE_NUMBER]"
drag, startPoint x: 168, startPoint y: 114, endPoint x: 220, endPoint y: 114, distance: 52.1
copy span "[EMAIL_ADDRESS][DOMAIN_NAME]"
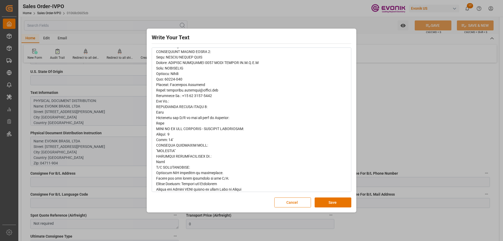
scroll to position [102, 0]
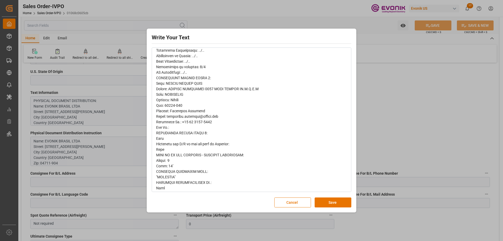
click at [176, 101] on span "rdw-editor" at bounding box center [212, 157] width 113 height 373
copy span "Brazil"
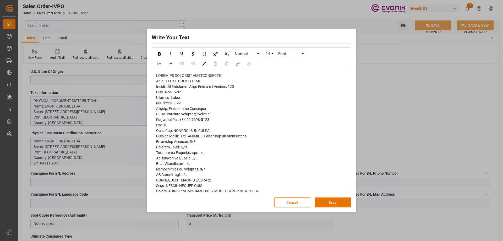
drag, startPoint x: 168, startPoint y: 86, endPoint x: 199, endPoint y: 87, distance: 31.4
copy span "Rua Arquiteto [PERSON_NAME]"
drag, startPoint x: 239, startPoint y: 86, endPoint x: 201, endPoint y: 85, distance: 38.0
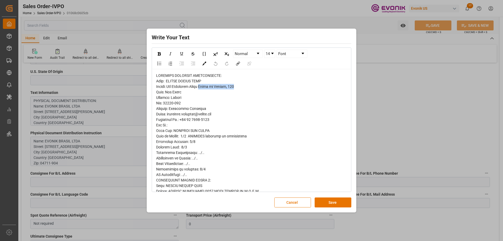
copy span "[PERSON_NAME] [PERSON_NAME], 105"
drag, startPoint x: 163, startPoint y: 102, endPoint x: 181, endPoint y: 104, distance: 17.2
copy span "04711-904"
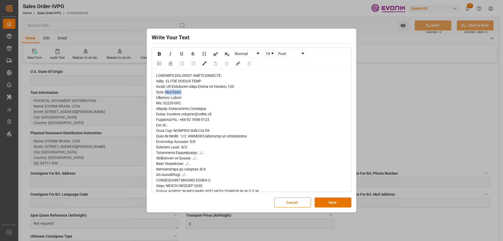
drag, startPoint x: 165, startPoint y: 92, endPoint x: 180, endPoint y: 92, distance: 14.9
copy span "São Paulo"
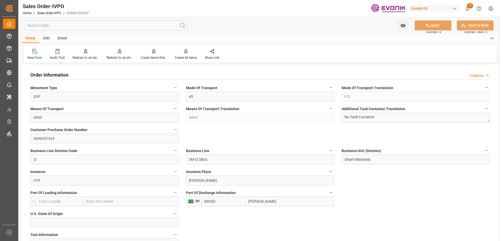
scroll to position [393, 0]
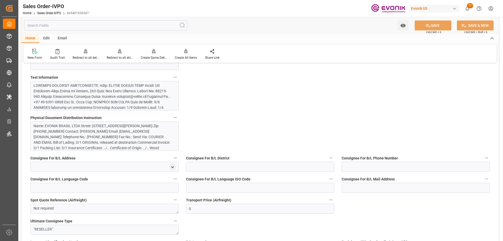
click at [88, 99] on div at bounding box center [103, 154] width 138 height 143
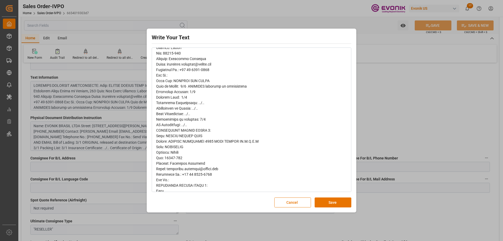
scroll to position [0, 0]
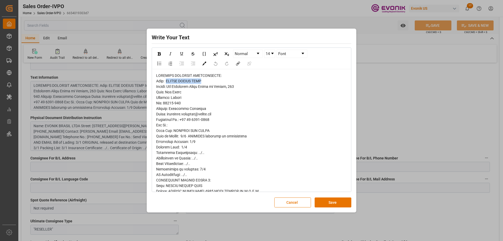
drag, startPoint x: 168, startPoint y: 82, endPoint x: 204, endPoint y: 81, distance: 35.4
copy span "EVONIK BRASIL LTDA"
drag, startPoint x: 184, startPoint y: 119, endPoint x: 212, endPoint y: 119, distance: 28.0
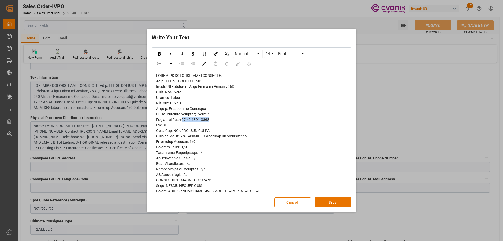
copy span "[PHONE_NUMBER]"
drag, startPoint x: 168, startPoint y: 114, endPoint x: 219, endPoint y: 114, distance: 51.6
copy span "[EMAIL_ADDRESS][DOMAIN_NAME]"
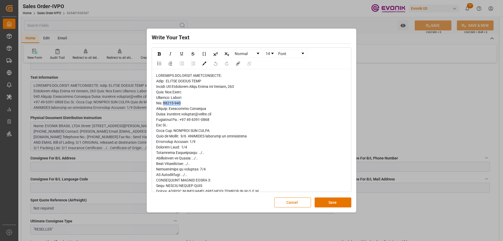
drag, startPoint x: 163, startPoint y: 103, endPoint x: 180, endPoint y: 103, distance: 17.0
copy span "04711-904"
drag, startPoint x: 168, startPoint y: 86, endPoint x: 200, endPoint y: 87, distance: 31.5
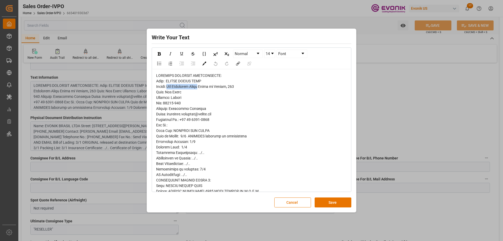
copy span "Rua Arquiteto [PERSON_NAME]"
drag, startPoint x: 202, startPoint y: 87, endPoint x: 237, endPoint y: 87, distance: 35.1
copy span "[PERSON_NAME] [PERSON_NAME], 105"
